Goal: Information Seeking & Learning: Learn about a topic

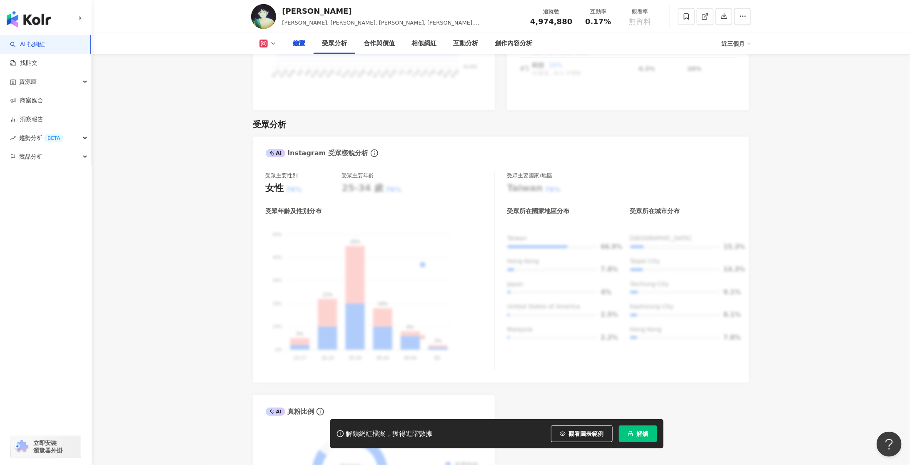
scroll to position [639, 0]
click at [593, 430] on span "觀看圖表範例" at bounding box center [586, 433] width 35 height 7
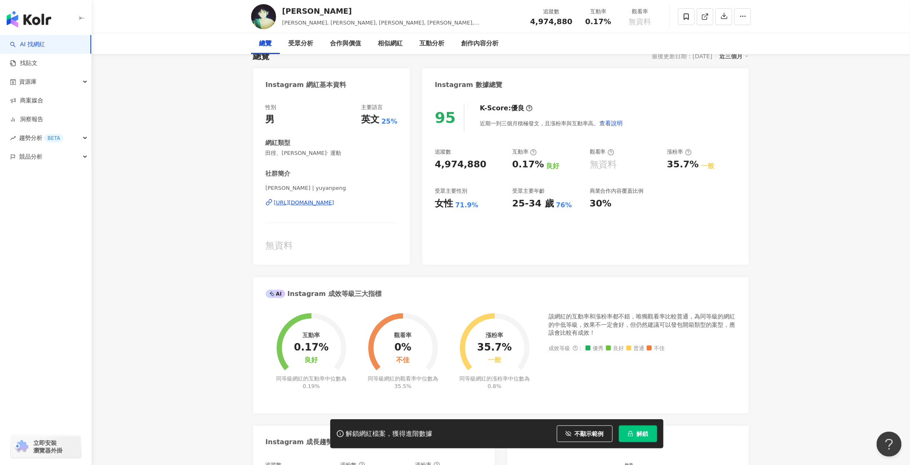
scroll to position [0, 0]
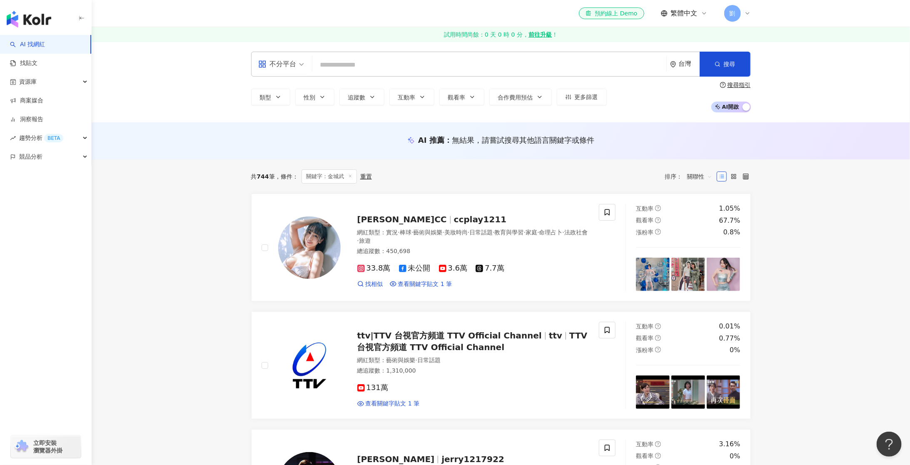
scroll to position [0, 202]
click at [73, 77] on div "資源庫" at bounding box center [45, 81] width 91 height 19
click at [43, 102] on link "網紅管理" at bounding box center [31, 101] width 23 height 8
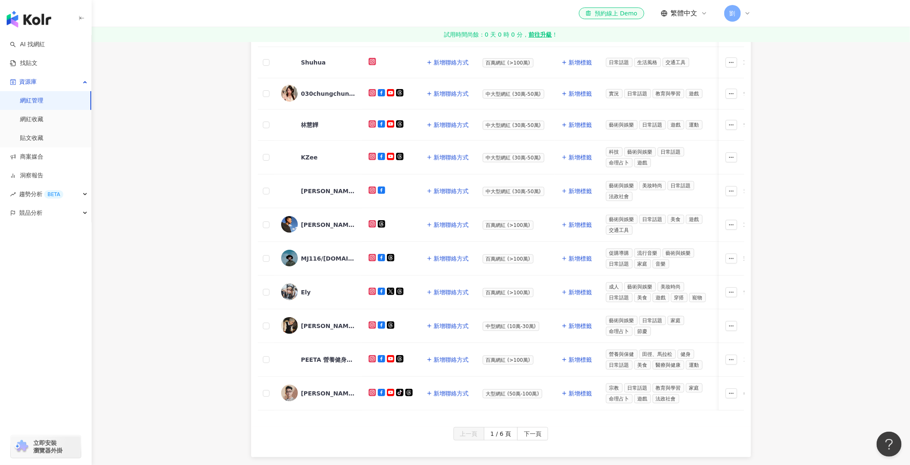
scroll to position [225, 0]
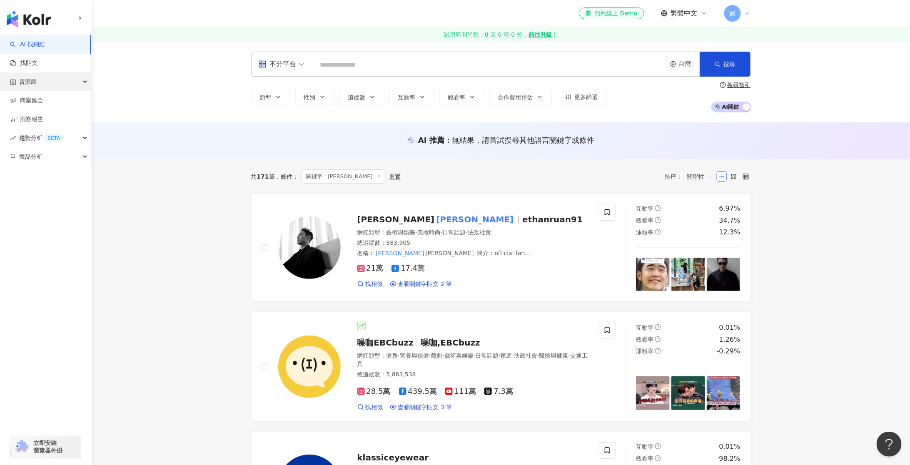
click at [82, 79] on div "資源庫" at bounding box center [45, 81] width 91 height 19
click at [39, 117] on link "網紅收藏" at bounding box center [31, 119] width 23 height 8
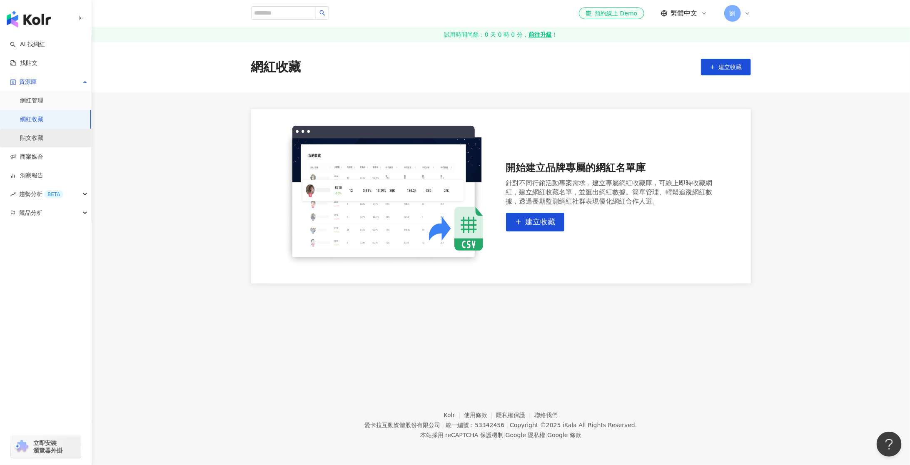
click at [43, 135] on link "貼文收藏" at bounding box center [31, 138] width 23 height 8
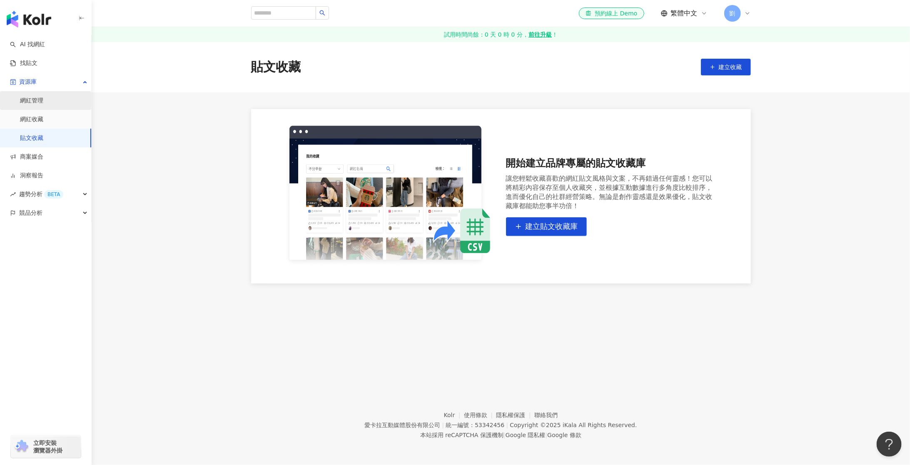
click at [43, 99] on link "網紅管理" at bounding box center [31, 101] width 23 height 8
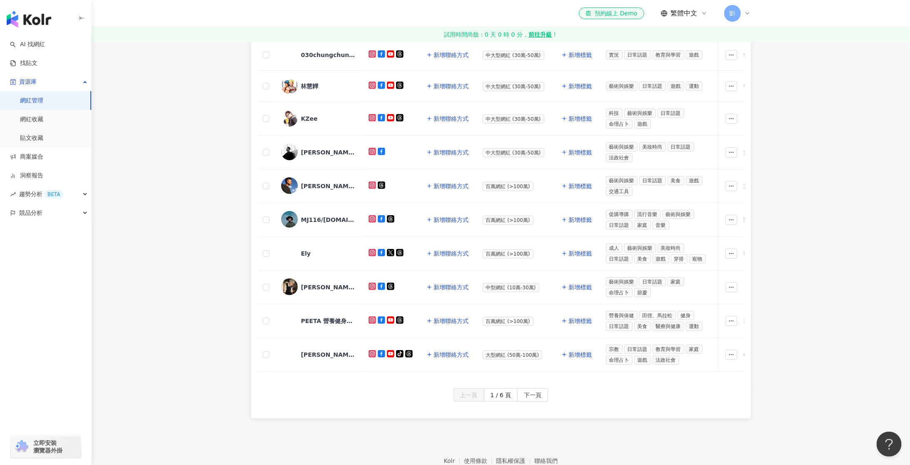
scroll to position [303, 0]
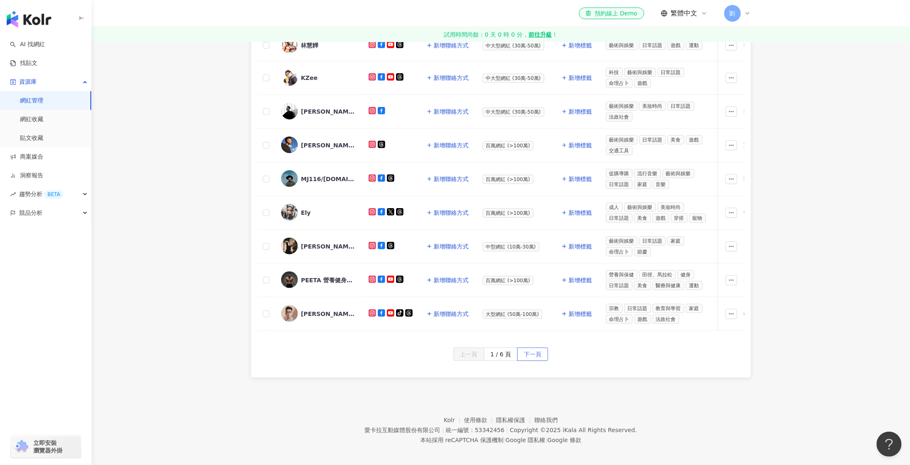
click at [532, 349] on span "下一頁" at bounding box center [532, 354] width 17 height 13
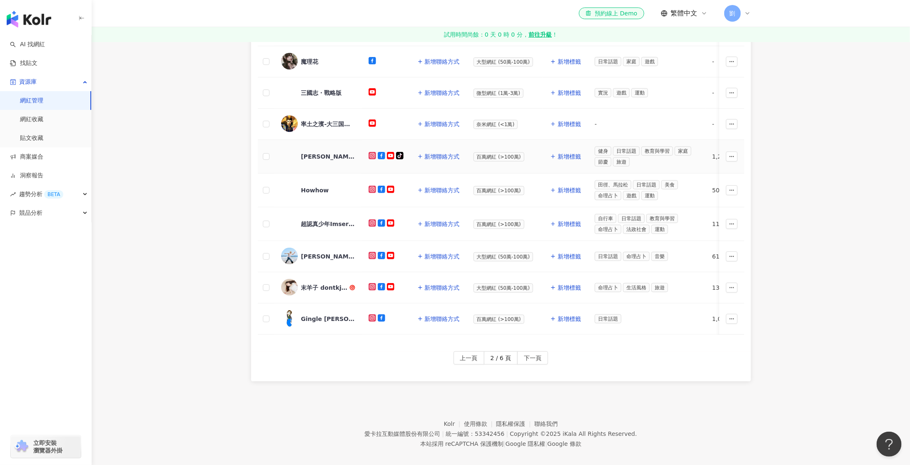
scroll to position [295, 0]
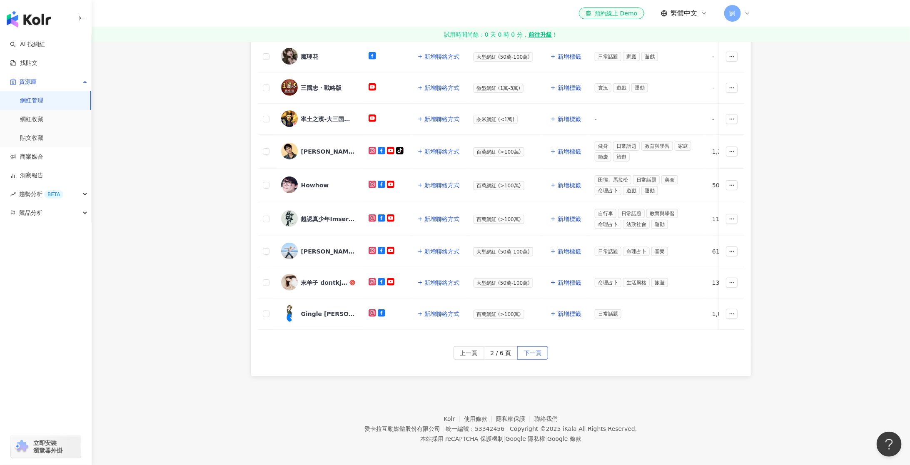
click at [535, 347] on span "下一頁" at bounding box center [532, 353] width 17 height 13
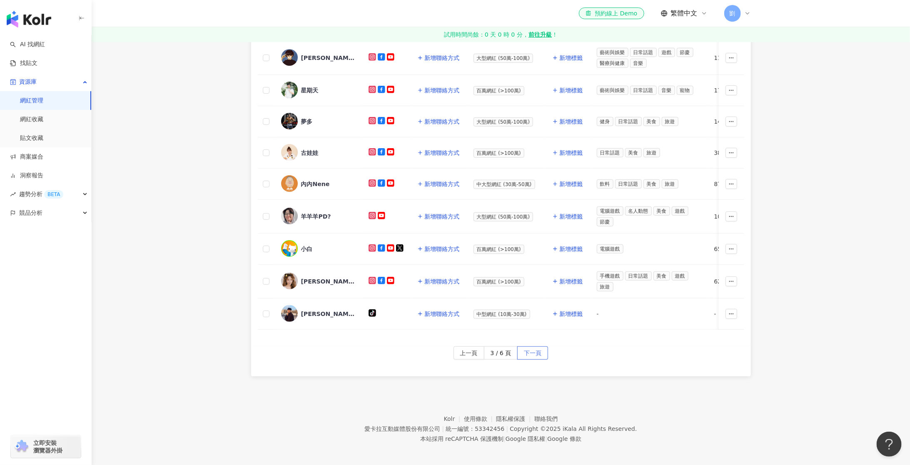
click at [542, 352] on button "下一頁" at bounding box center [532, 352] width 31 height 13
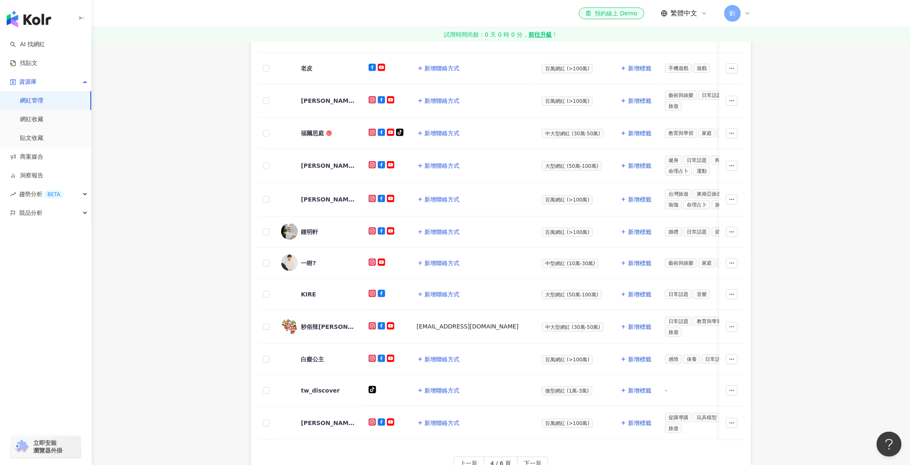
scroll to position [297, 0]
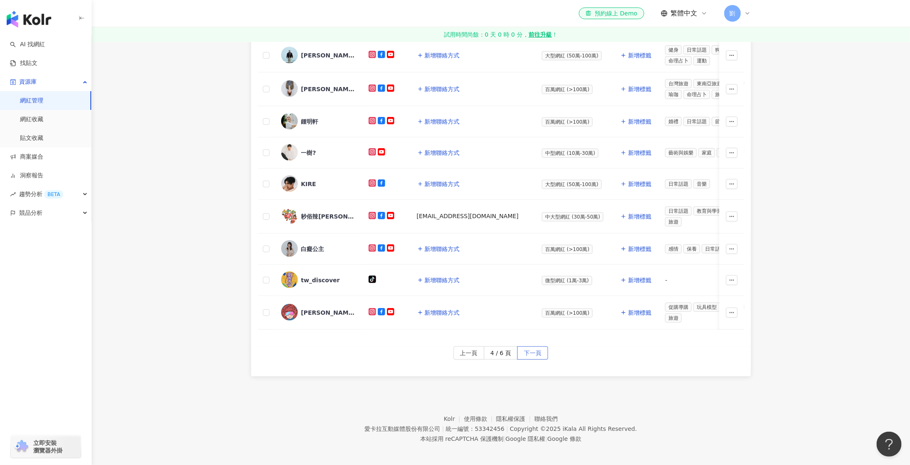
click at [527, 352] on span "下一頁" at bounding box center [532, 353] width 17 height 13
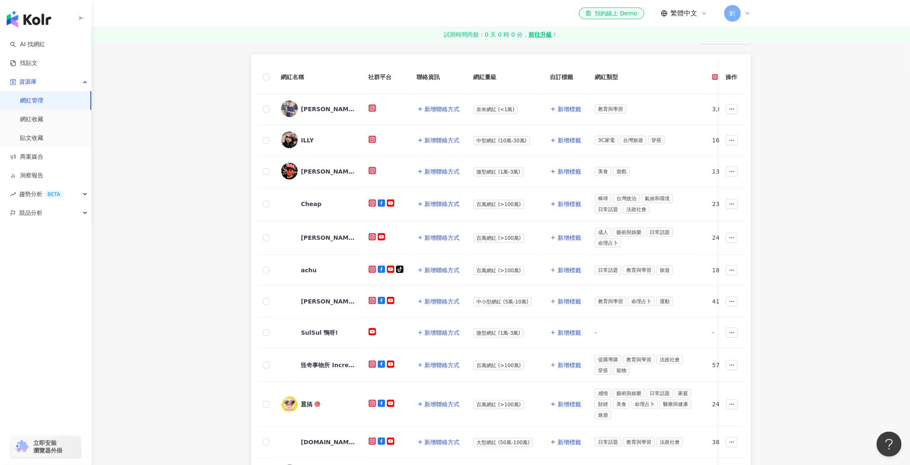
scroll to position [306, 0]
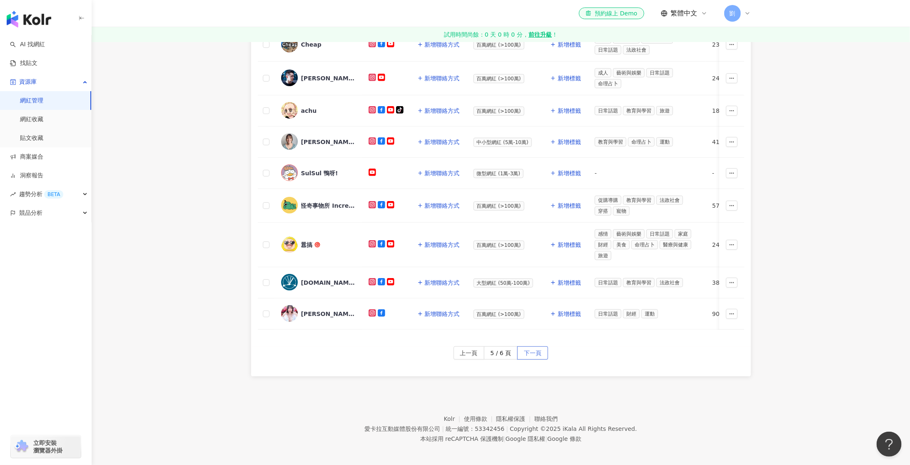
click at [536, 348] on span "下一頁" at bounding box center [532, 353] width 17 height 13
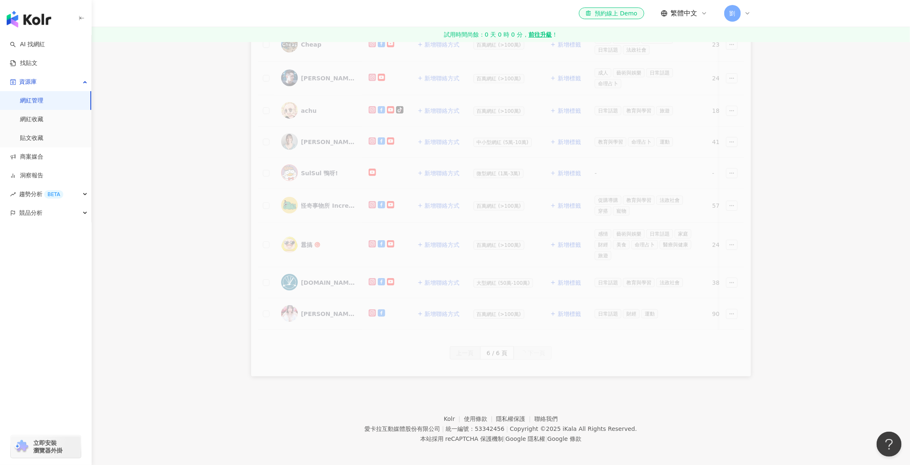
scroll to position [38, 0]
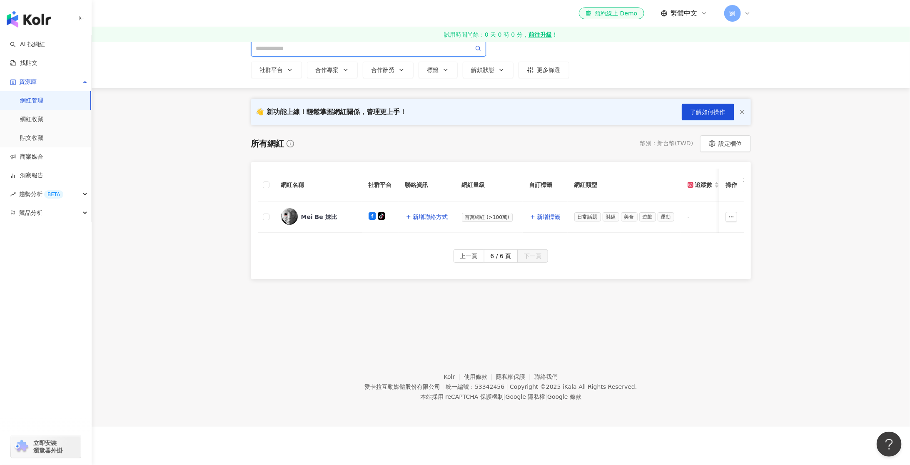
click at [285, 46] on input "search" at bounding box center [364, 48] width 217 height 9
paste input "***"
type input "***"
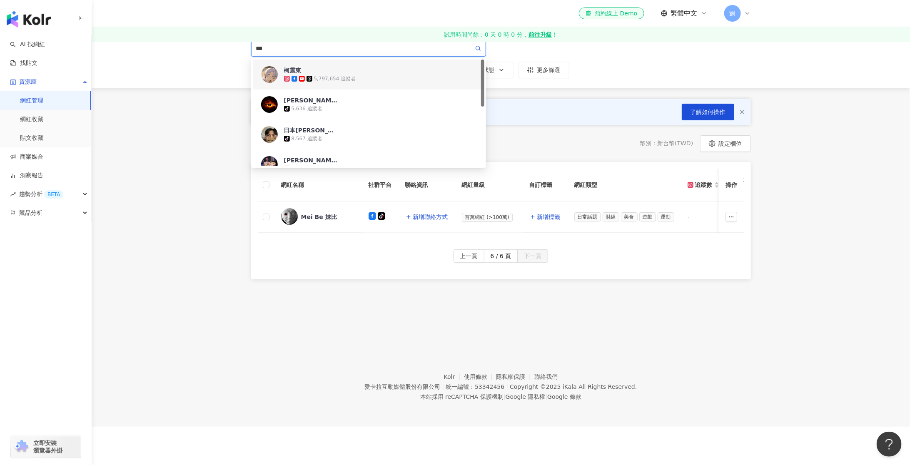
click at [320, 77] on div "5,797,654 追蹤者" at bounding box center [335, 78] width 42 height 7
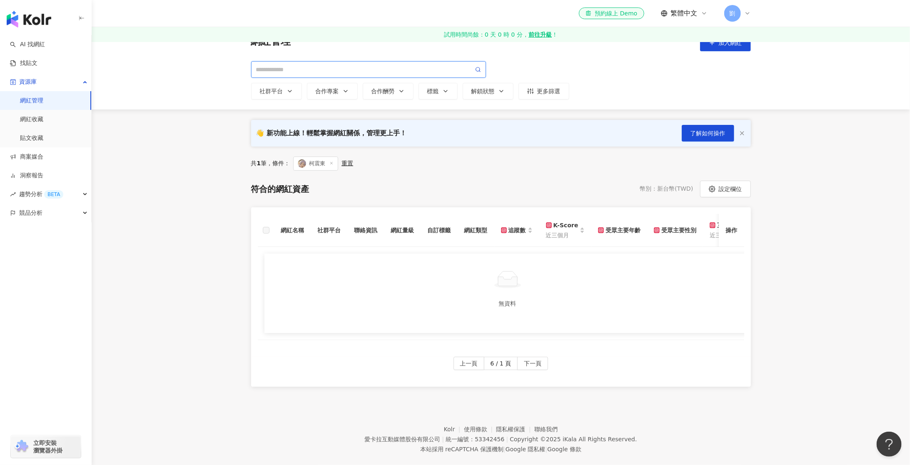
scroll to position [12, 0]
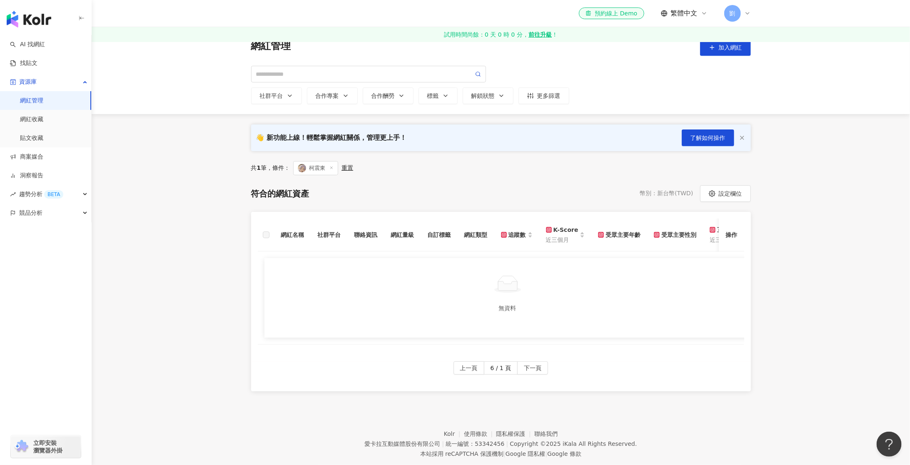
click at [52, 22] on div "button" at bounding box center [46, 17] width 92 height 35
click at [43, 18] on img "button" at bounding box center [29, 19] width 45 height 17
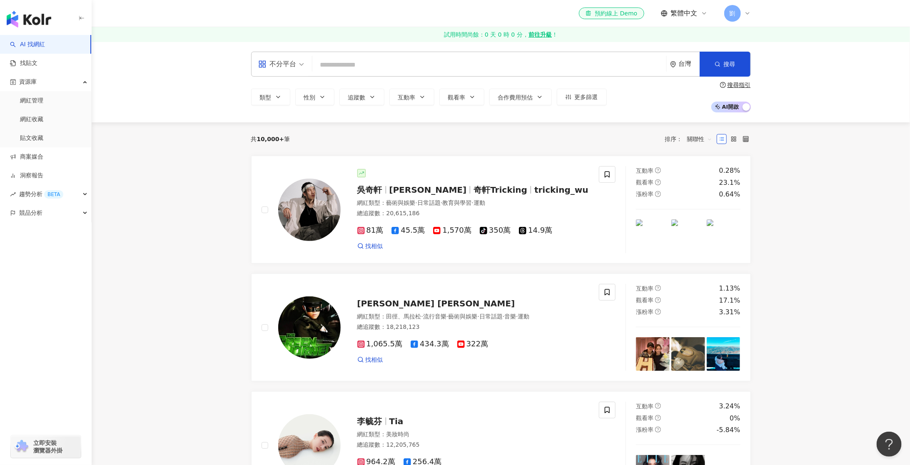
click at [336, 58] on input "search" at bounding box center [489, 65] width 347 height 16
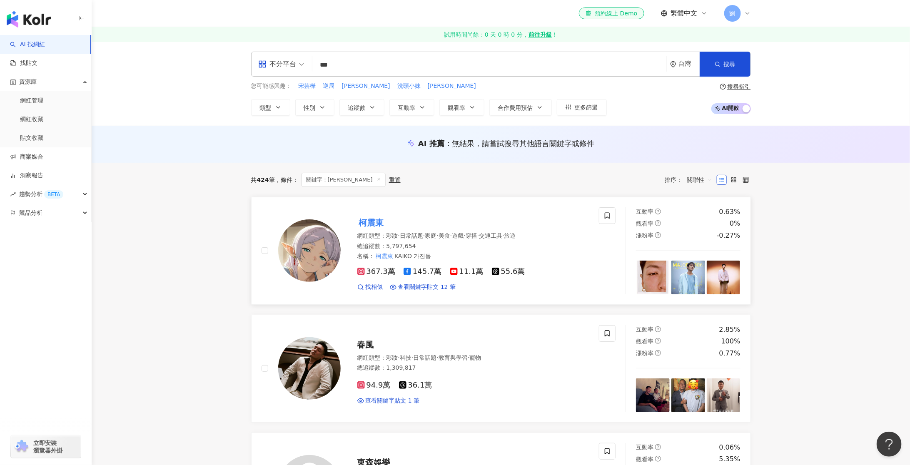
type input "***"
click at [365, 219] on mark "柯震東" at bounding box center [371, 222] width 28 height 13
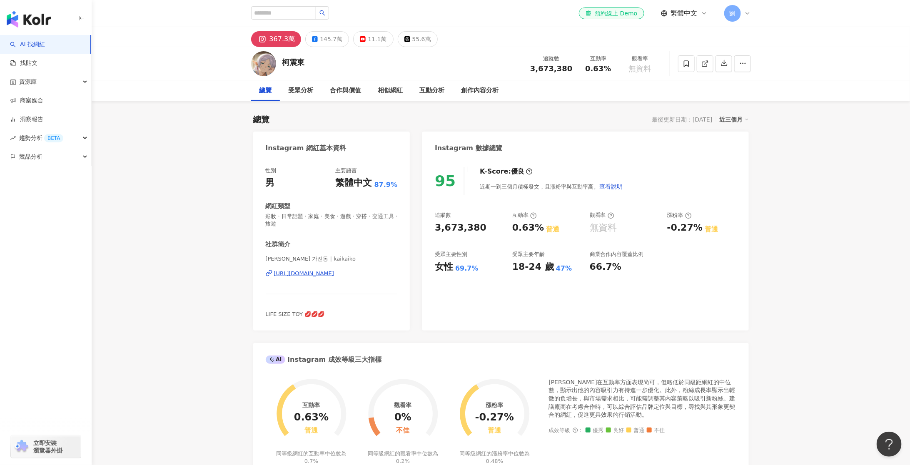
click at [555, 65] on span "3,673,380" at bounding box center [551, 68] width 42 height 9
copy span "3,673,380"
click at [331, 40] on div "145.7萬" at bounding box center [331, 39] width 22 height 12
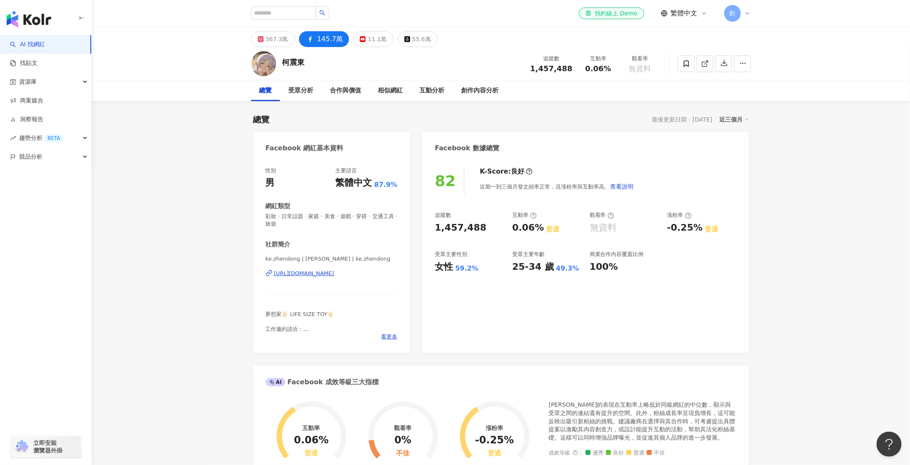
click at [557, 69] on span "1,457,488" at bounding box center [551, 68] width 42 height 9
copy span "1,457,488"
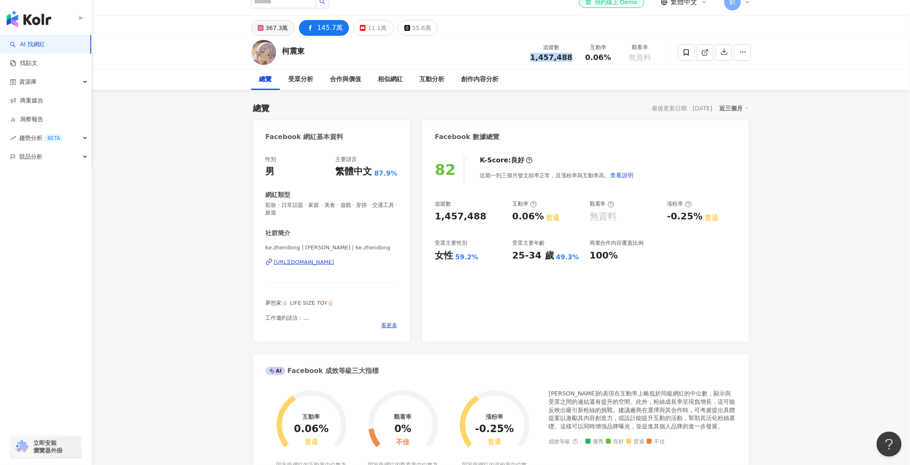
click at [269, 30] on div "367.3萬" at bounding box center [277, 28] width 22 height 12
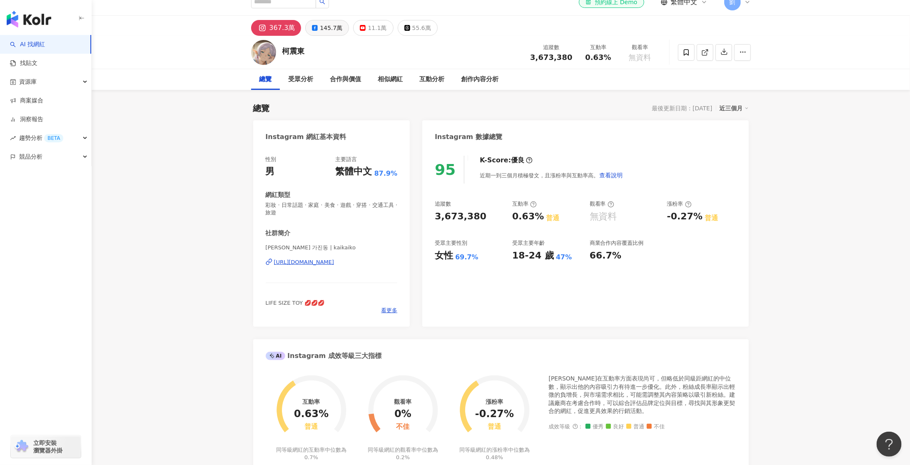
click at [325, 30] on div "145.7萬" at bounding box center [331, 28] width 22 height 12
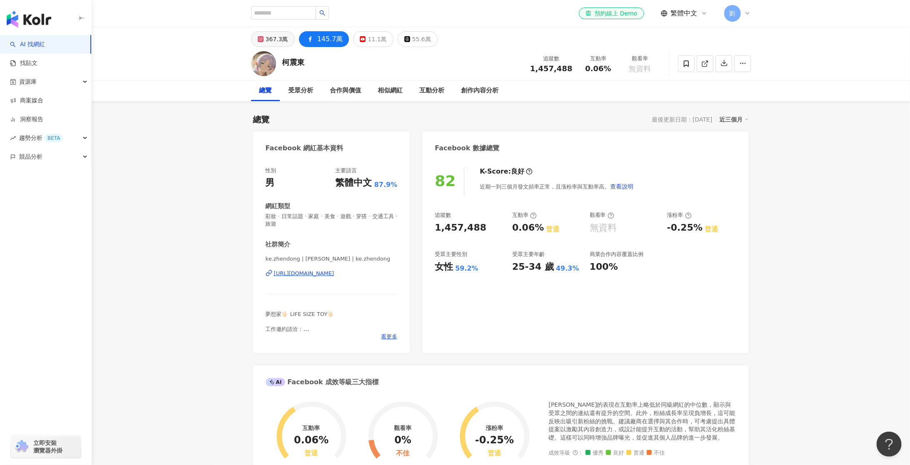
click at [275, 40] on div "367.3萬" at bounding box center [277, 39] width 22 height 12
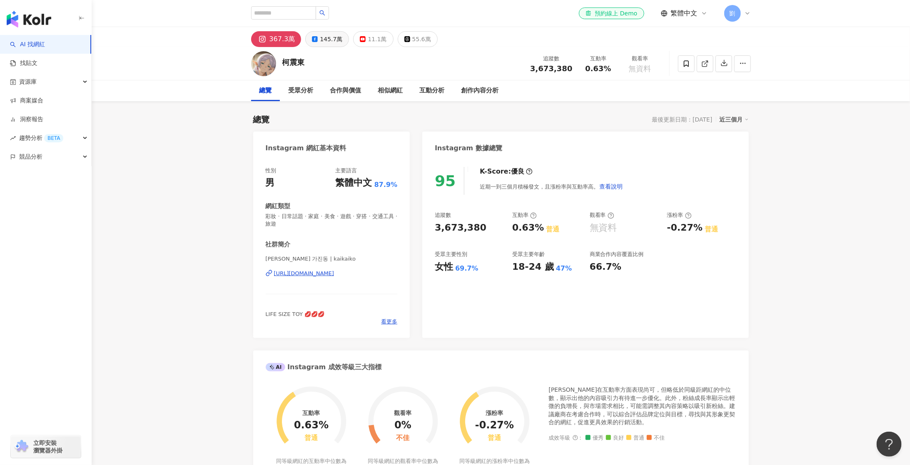
click at [321, 42] on div "145.7萬" at bounding box center [331, 39] width 22 height 12
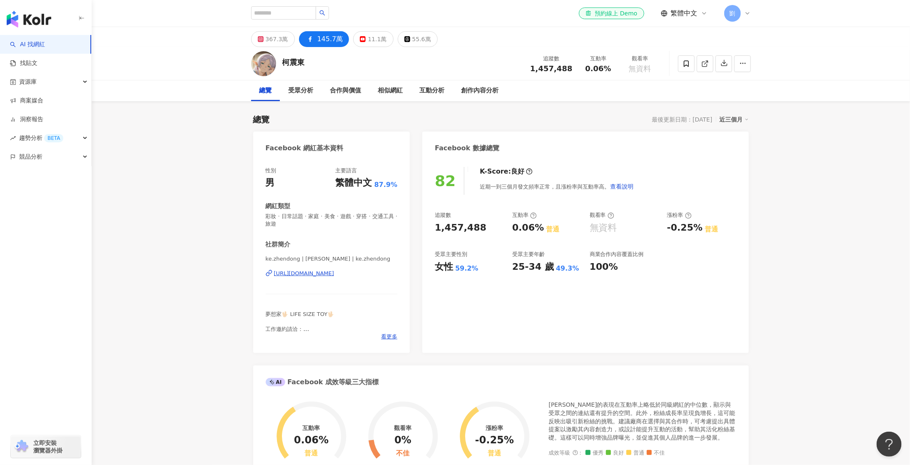
scroll to position [3, 0]
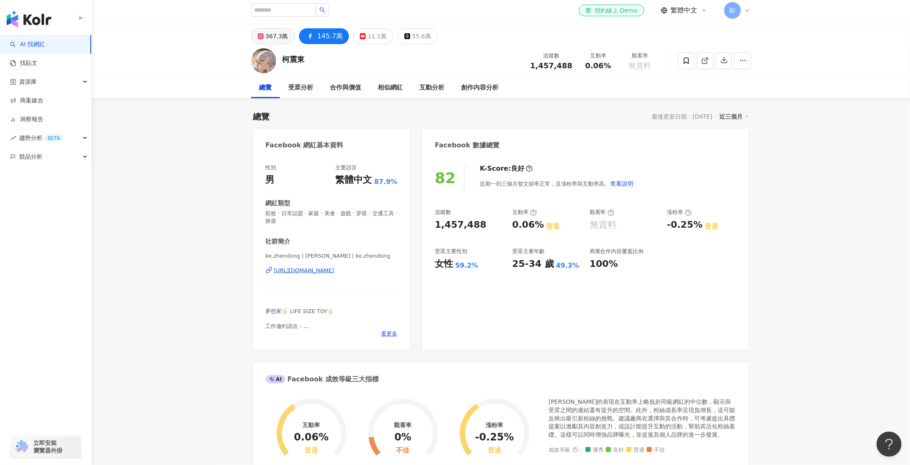
click at [271, 41] on div "367.3萬" at bounding box center [277, 36] width 22 height 12
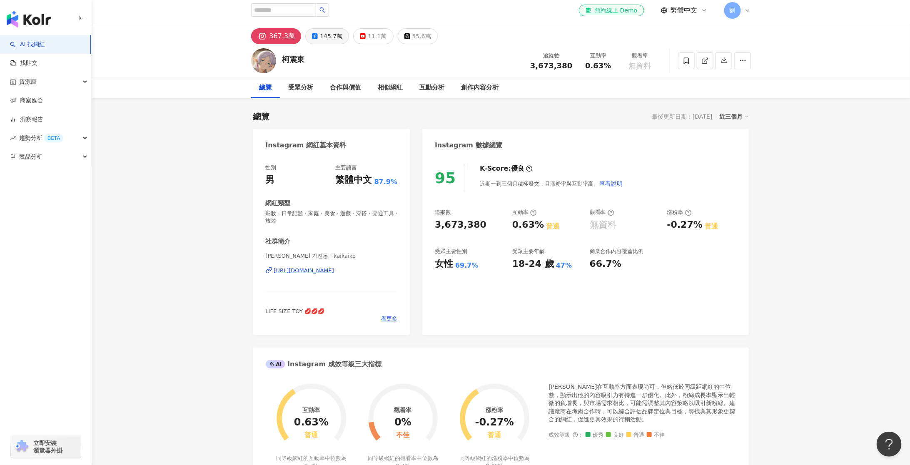
click at [320, 36] on div "145.7萬" at bounding box center [331, 36] width 22 height 12
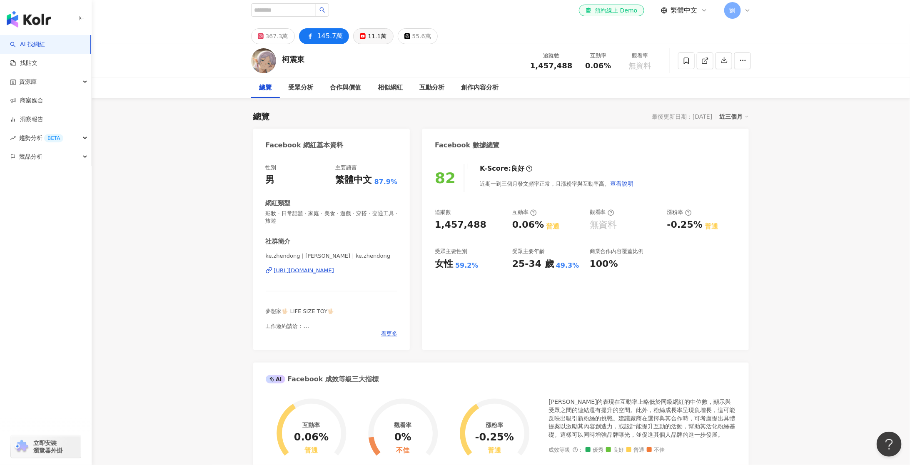
click at [368, 36] on div "11.1萬" at bounding box center [377, 36] width 19 height 12
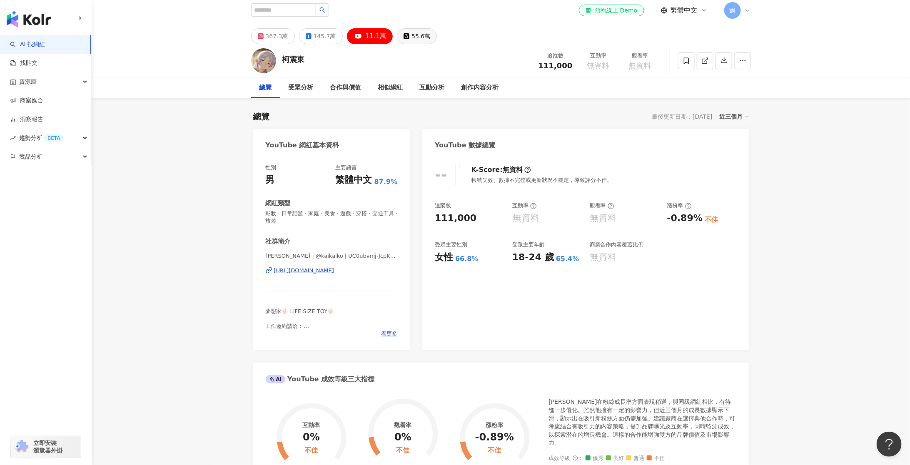
click at [411, 39] on div "55.6萬" at bounding box center [420, 36] width 19 height 12
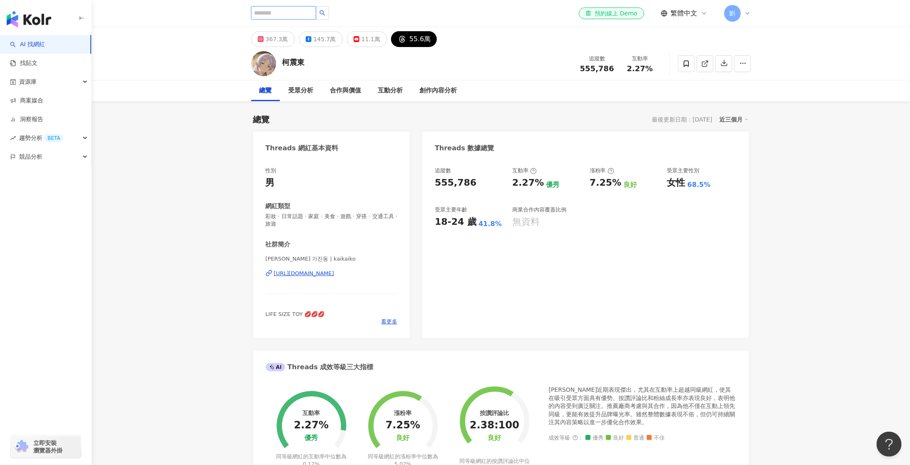
click at [261, 11] on input "search" at bounding box center [283, 12] width 65 height 13
paste input "**"
type input "**"
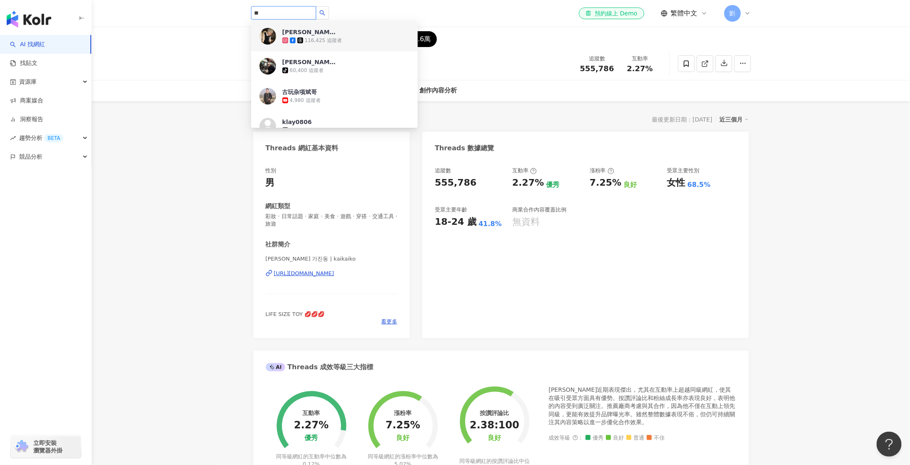
click at [291, 34] on div "[PERSON_NAME]" at bounding box center [309, 32] width 54 height 8
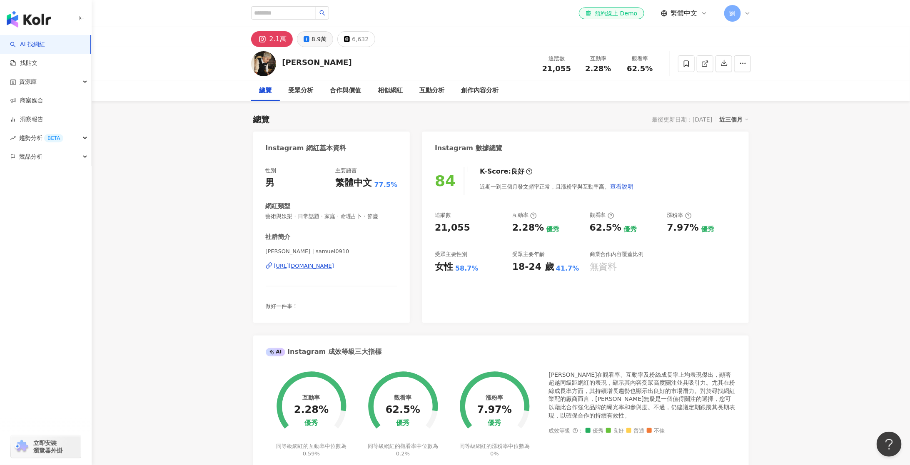
click at [313, 38] on div "8.9萬" at bounding box center [318, 39] width 15 height 12
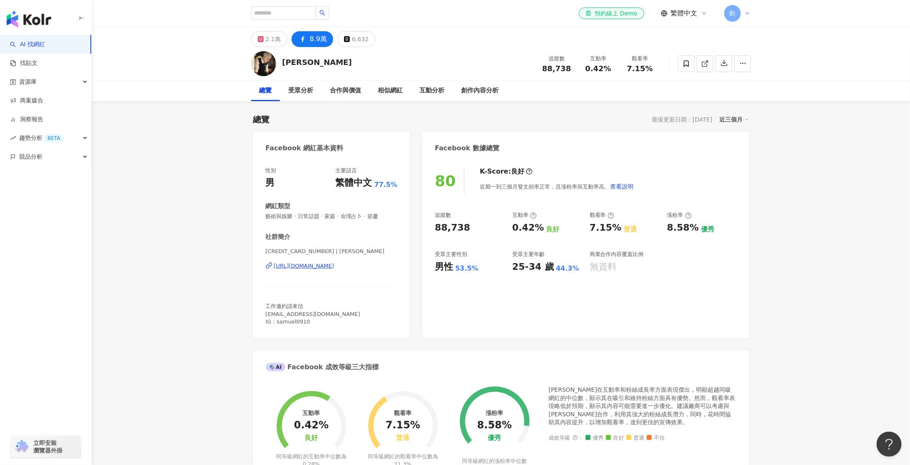
click at [548, 68] on span "88,738" at bounding box center [556, 68] width 29 height 9
copy span "88,738"
click at [269, 43] on div "2.1萬" at bounding box center [273, 39] width 15 height 12
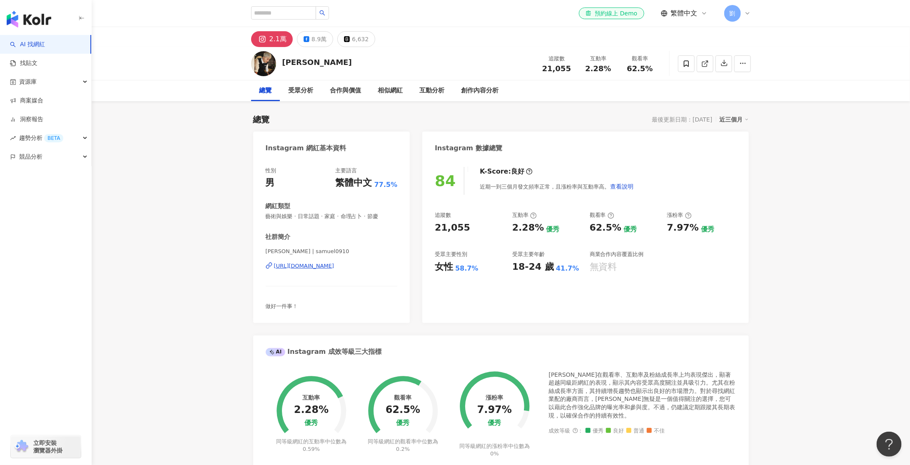
click at [551, 68] on span "21,055" at bounding box center [556, 68] width 29 height 9
copy span "21,055"
click at [308, 36] on button "8.9萬" at bounding box center [315, 39] width 36 height 16
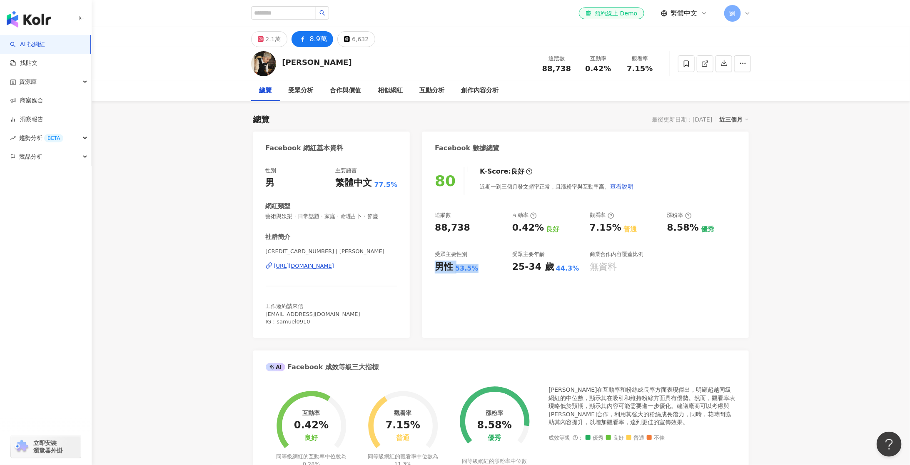
drag, startPoint x: 436, startPoint y: 265, endPoint x: 476, endPoint y: 266, distance: 40.0
click at [476, 266] on div "男性 53.5%" at bounding box center [469, 267] width 69 height 13
copy div "男性 53.5%"
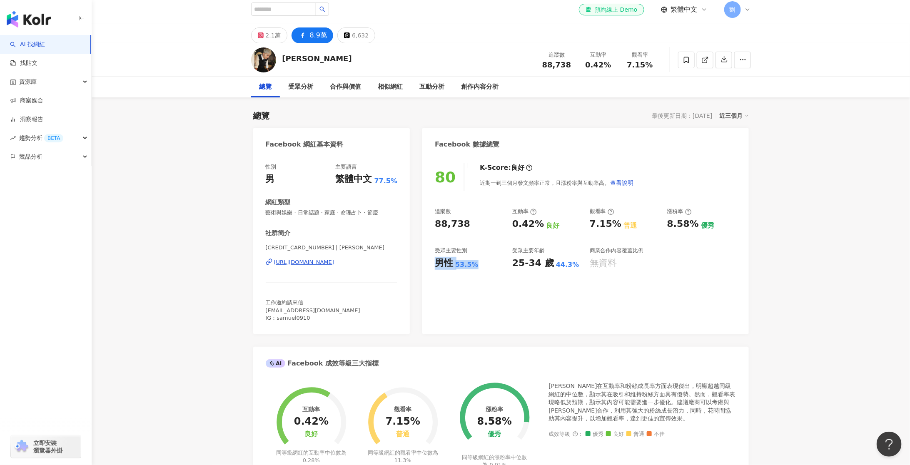
scroll to position [15, 0]
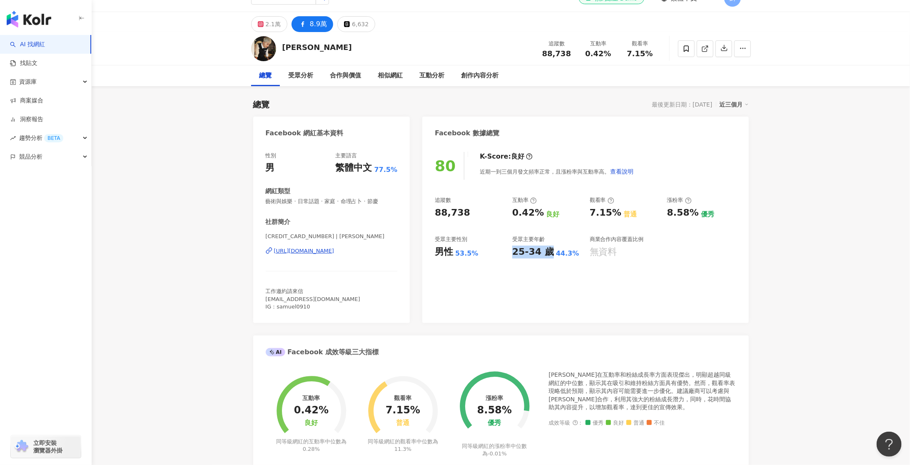
drag, startPoint x: 514, startPoint y: 249, endPoint x: 547, endPoint y: 249, distance: 32.9
click at [547, 249] on div "25-34 歲" at bounding box center [533, 252] width 42 height 13
copy div "25-34 歲"
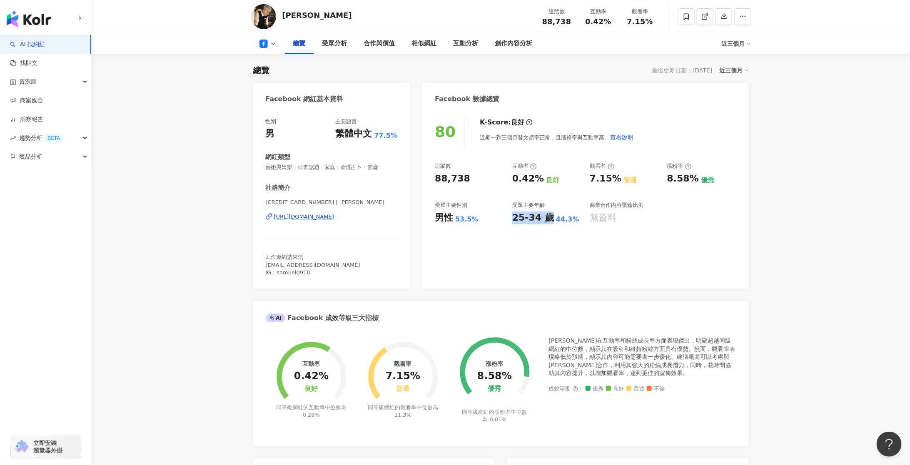
scroll to position [50, 0]
click at [547, 250] on div "80 K-Score : 良好 近期一到三個月發文頻率正常，且漲粉率與互動率高。 查看說明 追蹤數 88,738 互動率 0.42% 良好 觀看率 7.15%…" at bounding box center [585, 197] width 326 height 179
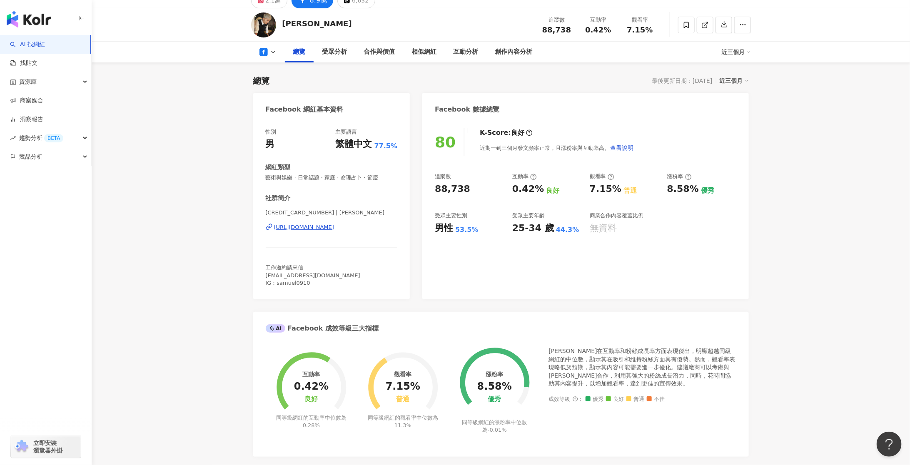
scroll to position [0, 0]
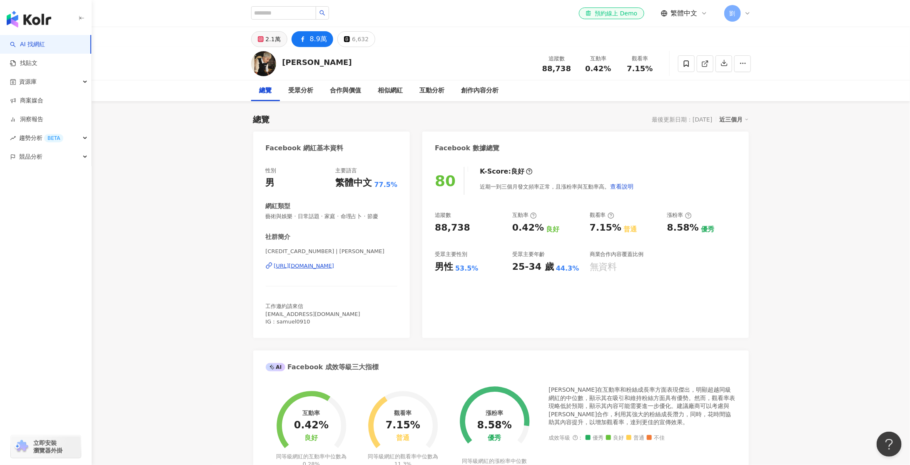
click at [269, 32] on button "2.1萬" at bounding box center [269, 39] width 36 height 16
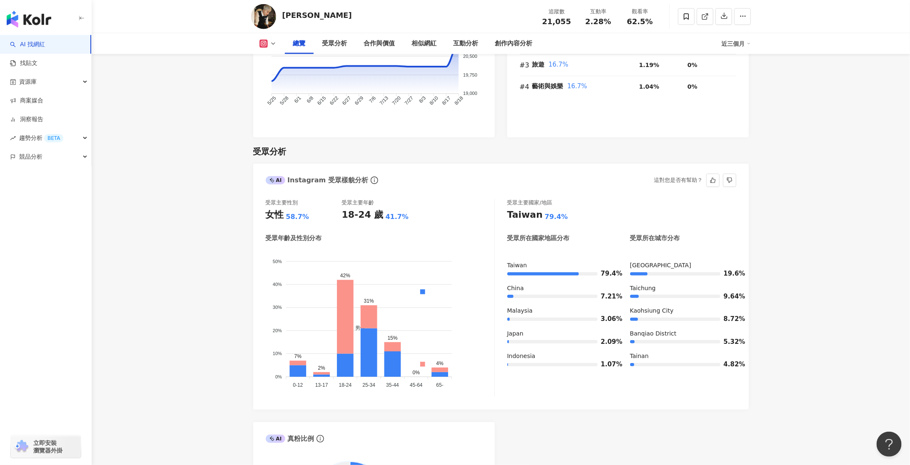
scroll to position [634, 0]
